Goal: Find specific page/section: Find specific page/section

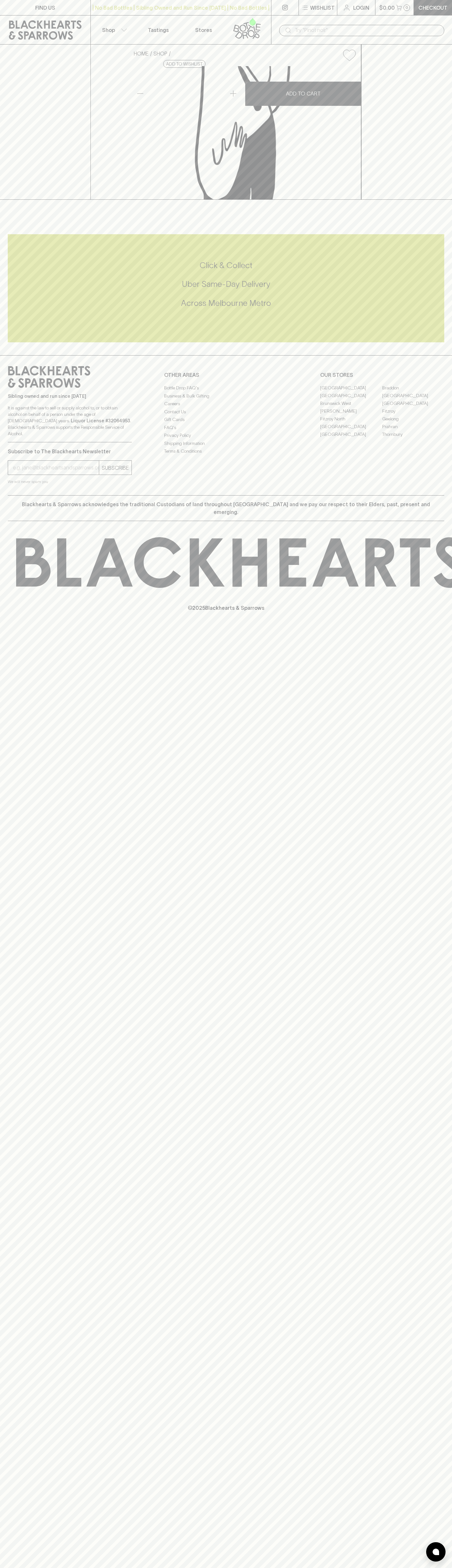
click at [66, 14] on link "FIND US" at bounding box center [45, 7] width 90 height 15
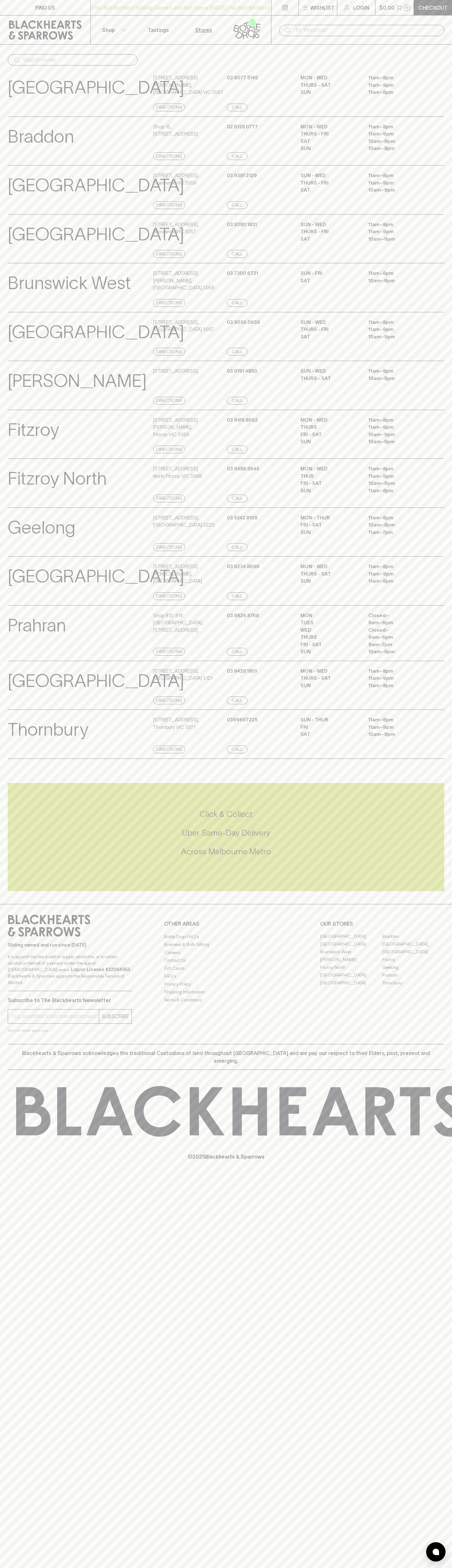
click at [21, 1567] on html "FIND US | No Bad Bottles | Sibling Owned and Run Since 2006 | No Bad Bottles | …" at bounding box center [226, 784] width 452 height 1568
click at [10, 1363] on div "FIND US | No Bad Bottles | Sibling Owned and Run Since 2006 | No Bad Bottles | …" at bounding box center [226, 784] width 452 height 1568
